Goal: Task Accomplishment & Management: Manage account settings

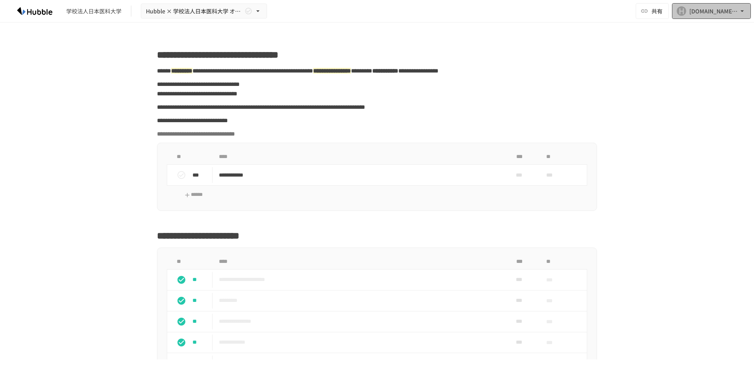
click at [742, 14] on icon "button" at bounding box center [742, 11] width 8 height 8
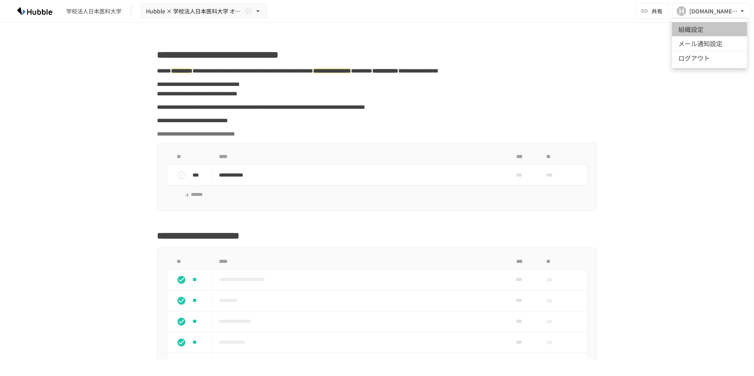
click at [710, 32] on li "組織設定" at bounding box center [709, 29] width 75 height 14
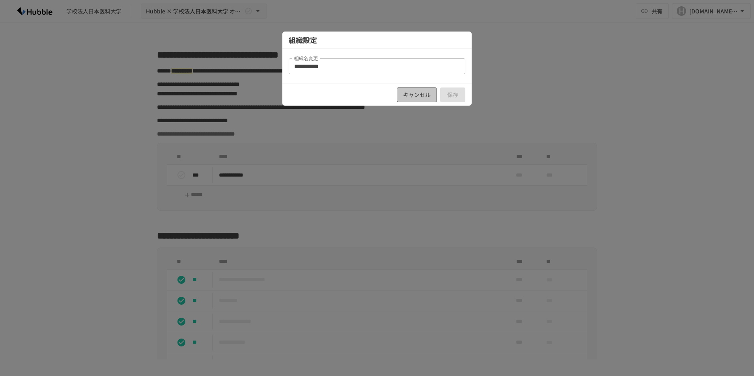
click at [422, 93] on button "キャンセル" at bounding box center [417, 95] width 40 height 15
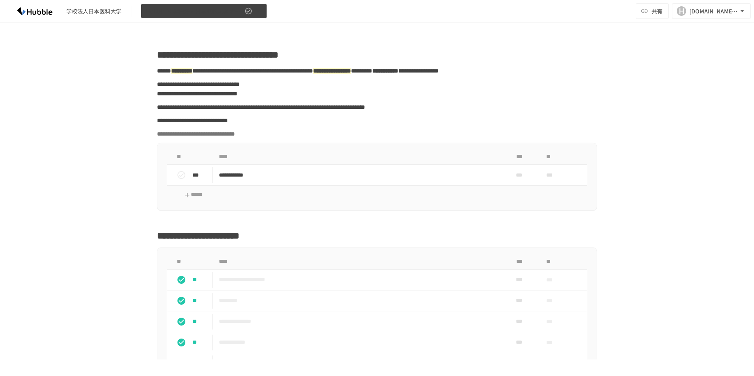
click at [256, 12] on icon "button" at bounding box center [258, 11] width 8 height 8
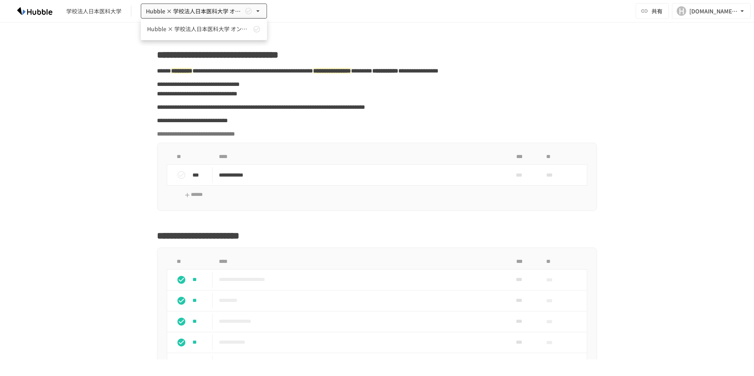
drag, startPoint x: 351, startPoint y: 11, endPoint x: 567, endPoint y: 17, distance: 215.7
click at [352, 11] on div at bounding box center [377, 188] width 754 height 376
click at [747, 11] on button "H [DOMAIN_NAME][EMAIL_ADDRESS][DOMAIN_NAME]" at bounding box center [711, 11] width 79 height 16
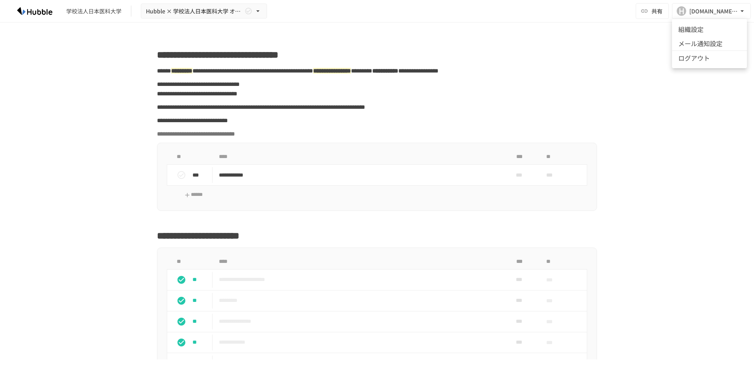
click at [742, 9] on div at bounding box center [377, 188] width 754 height 376
click at [742, 9] on icon "button" at bounding box center [742, 11] width 8 height 8
click at [717, 31] on li "組織設定" at bounding box center [709, 29] width 75 height 14
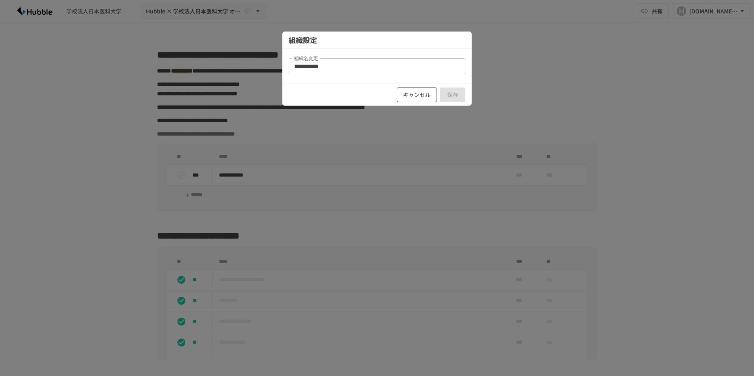
click at [401, 96] on button "キャンセル" at bounding box center [417, 95] width 40 height 15
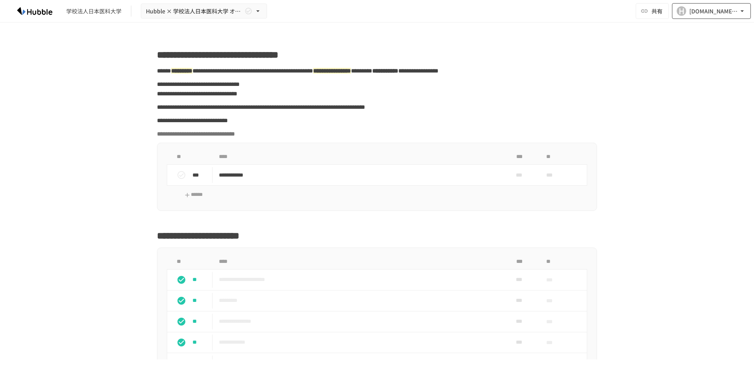
click at [697, 9] on div "[DOMAIN_NAME][EMAIL_ADDRESS][DOMAIN_NAME]" at bounding box center [713, 11] width 49 height 10
click at [694, 31] on li "組織設定" at bounding box center [709, 29] width 75 height 14
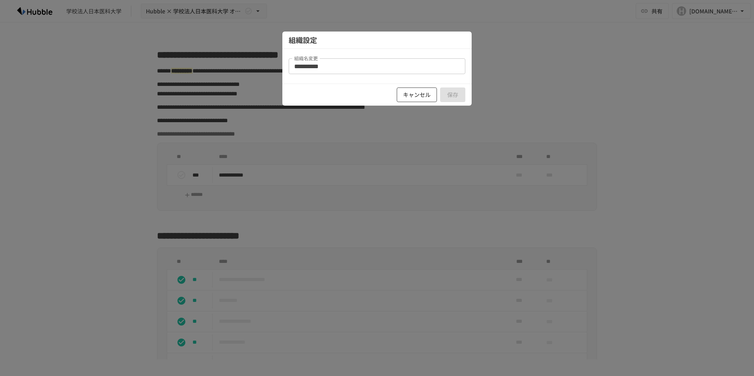
click at [412, 93] on button "キャンセル" at bounding box center [417, 95] width 40 height 15
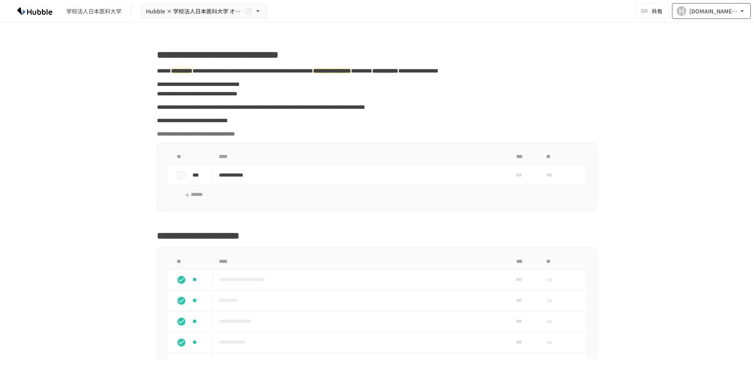
click at [704, 8] on div "[DOMAIN_NAME][EMAIL_ADDRESS][DOMAIN_NAME]" at bounding box center [713, 11] width 49 height 10
click at [255, 13] on div at bounding box center [377, 188] width 754 height 376
click at [739, 14] on icon "button" at bounding box center [742, 11] width 8 height 8
click at [715, 56] on li "ログアウト" at bounding box center [709, 57] width 75 height 15
